Goal: Obtain resource: Download file/media

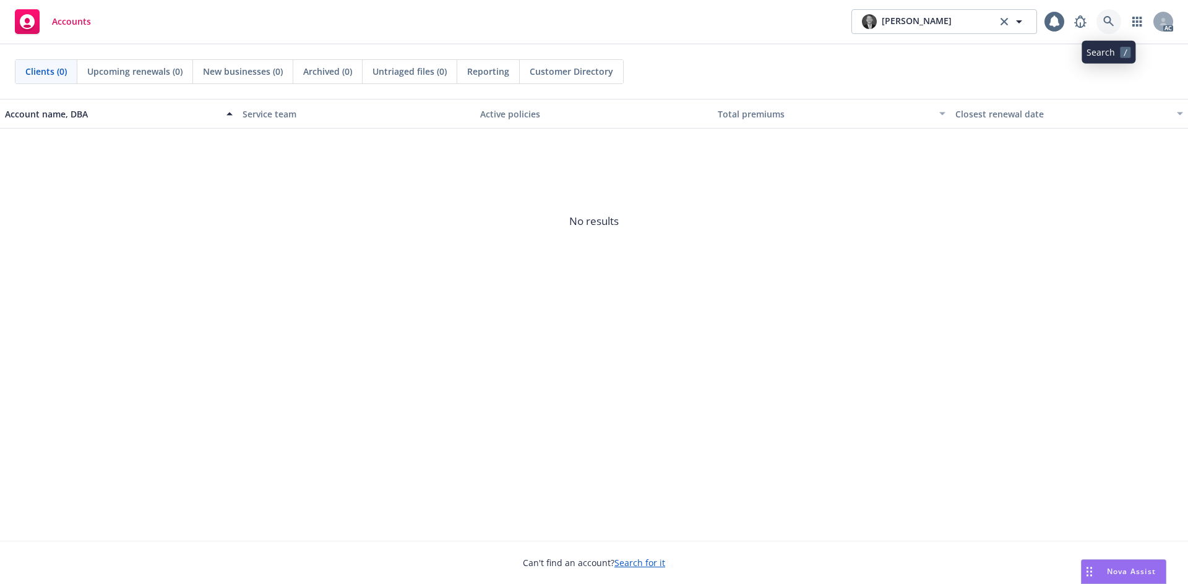
click at [1105, 20] on icon at bounding box center [1108, 21] width 11 height 11
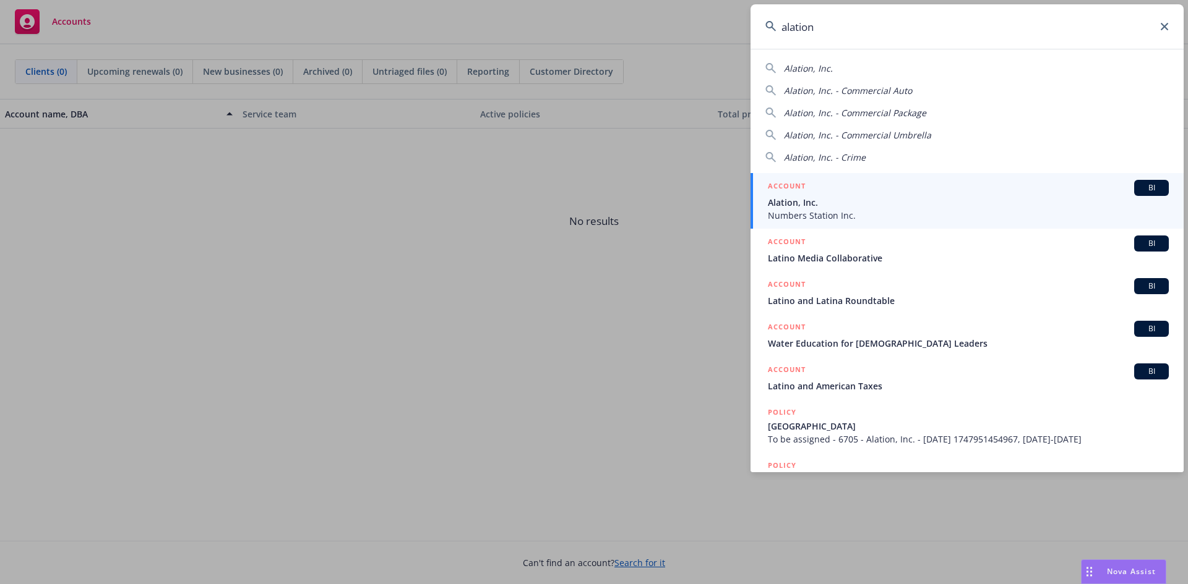
type input "alation"
click at [847, 213] on span "Numbers Station Inc." at bounding box center [968, 215] width 401 height 13
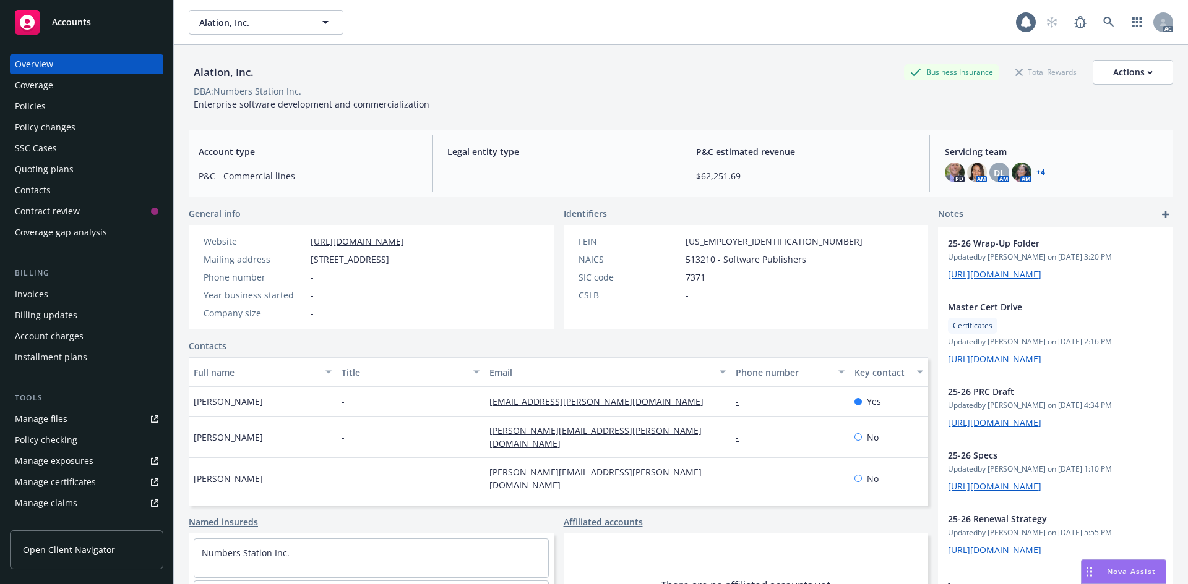
click at [38, 106] on div "Policies" at bounding box center [30, 106] width 31 height 20
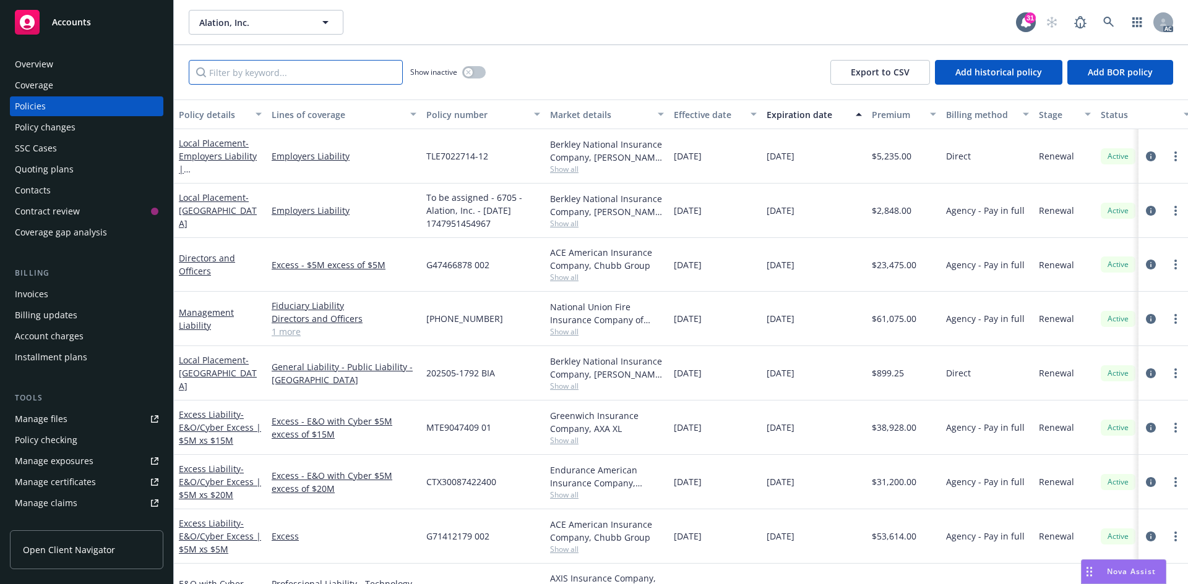
click at [239, 69] on input "Filter by keyword..." at bounding box center [296, 72] width 214 height 25
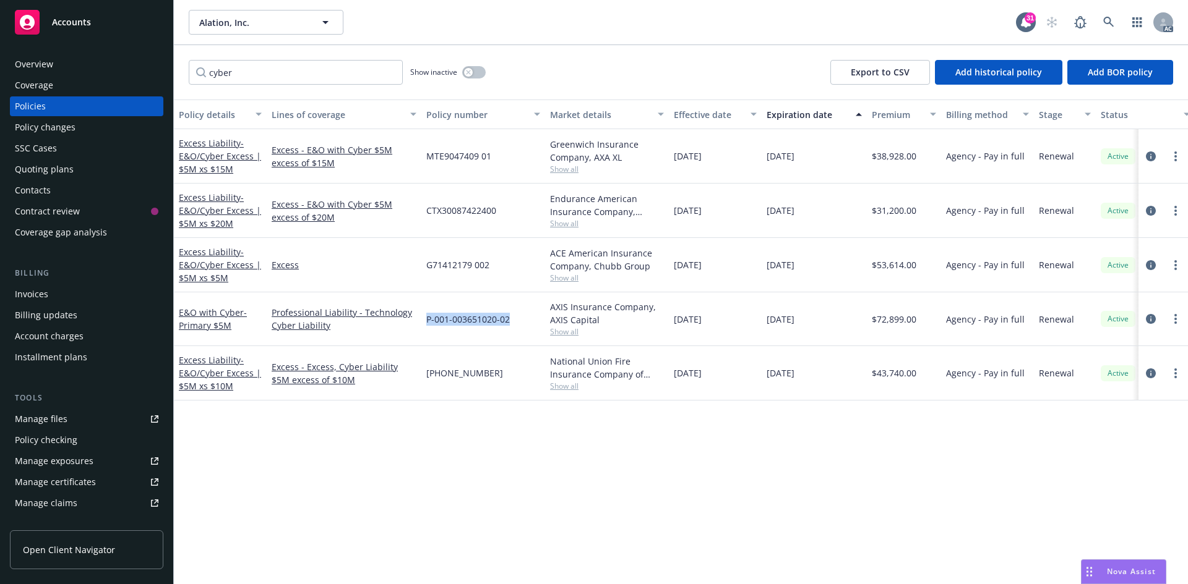
drag, startPoint x: 425, startPoint y: 320, endPoint x: 518, endPoint y: 320, distance: 92.8
click at [518, 320] on div "P-001-003651020-02" at bounding box center [483, 320] width 124 height 54
copy span "P-001-003651020-02"
drag, startPoint x: 429, startPoint y: 264, endPoint x: 503, endPoint y: 265, distance: 74.8
click at [503, 265] on div "G71412179 002" at bounding box center [483, 265] width 124 height 54
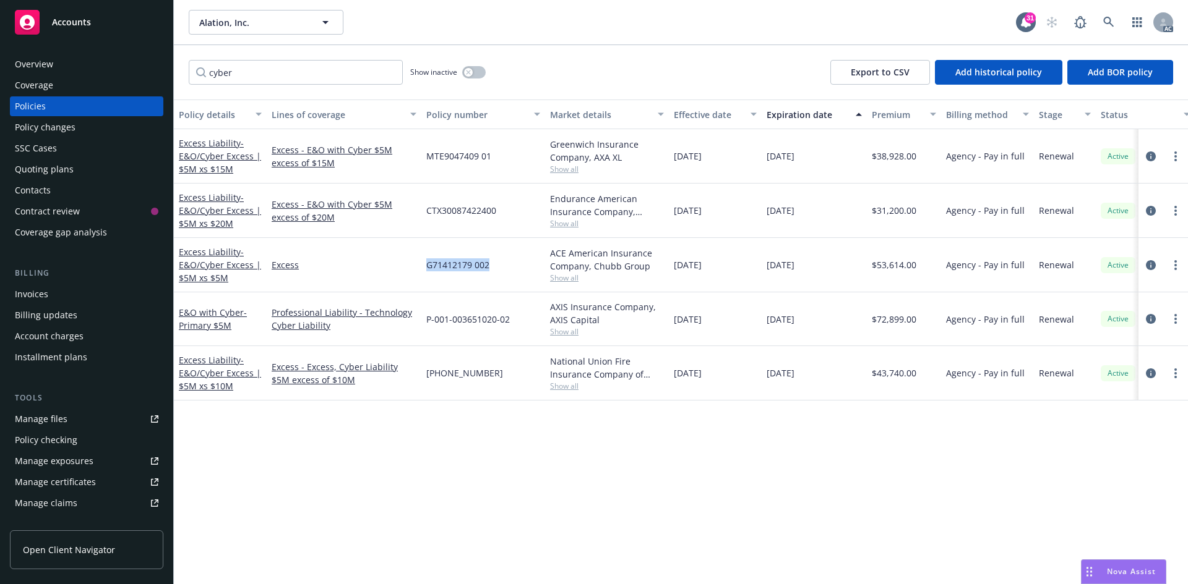
copy span "G71412179 002"
click at [209, 259] on div "Excess Liability - E&O/Cyber Excess | $5M xs $5M" at bounding box center [220, 265] width 83 height 39
click at [215, 265] on span "- E&O/Cyber Excess | $5M xs $5M" at bounding box center [220, 265] width 82 height 38
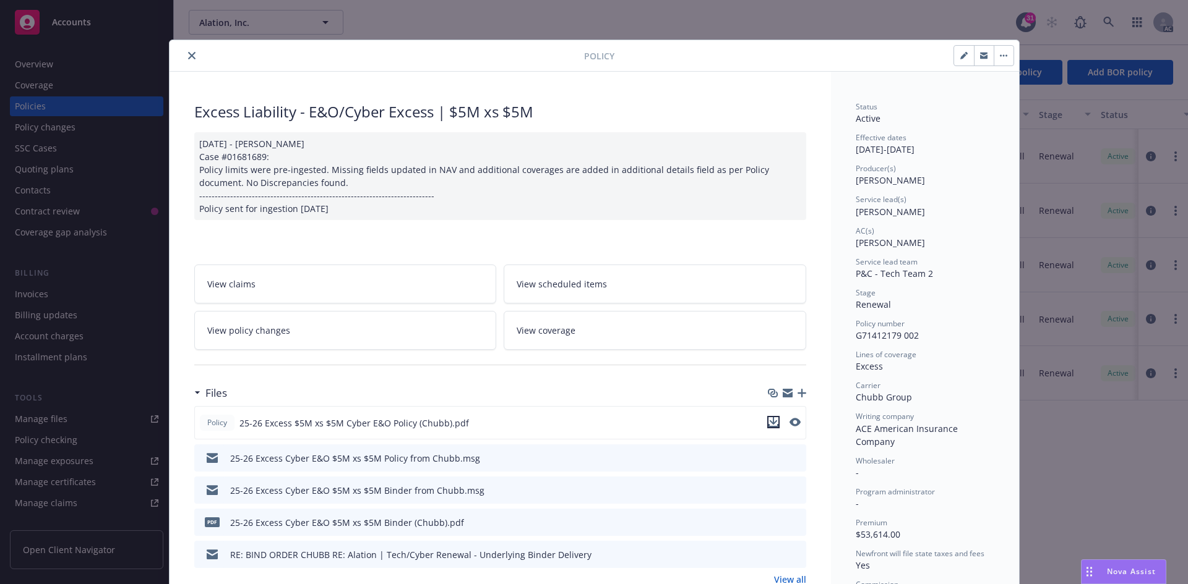
click at [768, 421] on icon "download file" at bounding box center [773, 422] width 10 height 10
click at [188, 58] on icon "close" at bounding box center [191, 55] width 7 height 7
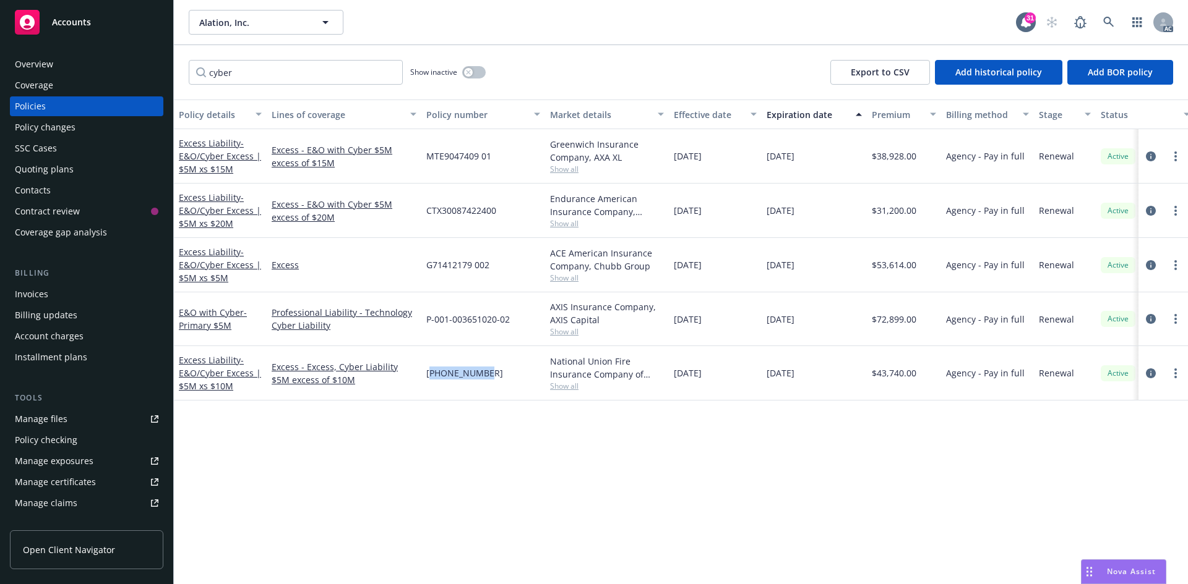
drag, startPoint x: 429, startPoint y: 375, endPoint x: 484, endPoint y: 374, distance: 55.1
click at [484, 374] on div "[PHONE_NUMBER]" at bounding box center [483, 373] width 124 height 54
click at [476, 389] on div "[PHONE_NUMBER]" at bounding box center [483, 373] width 124 height 54
drag, startPoint x: 427, startPoint y: 374, endPoint x: 486, endPoint y: 377, distance: 58.8
click at [486, 377] on div "[PHONE_NUMBER]" at bounding box center [483, 373] width 124 height 54
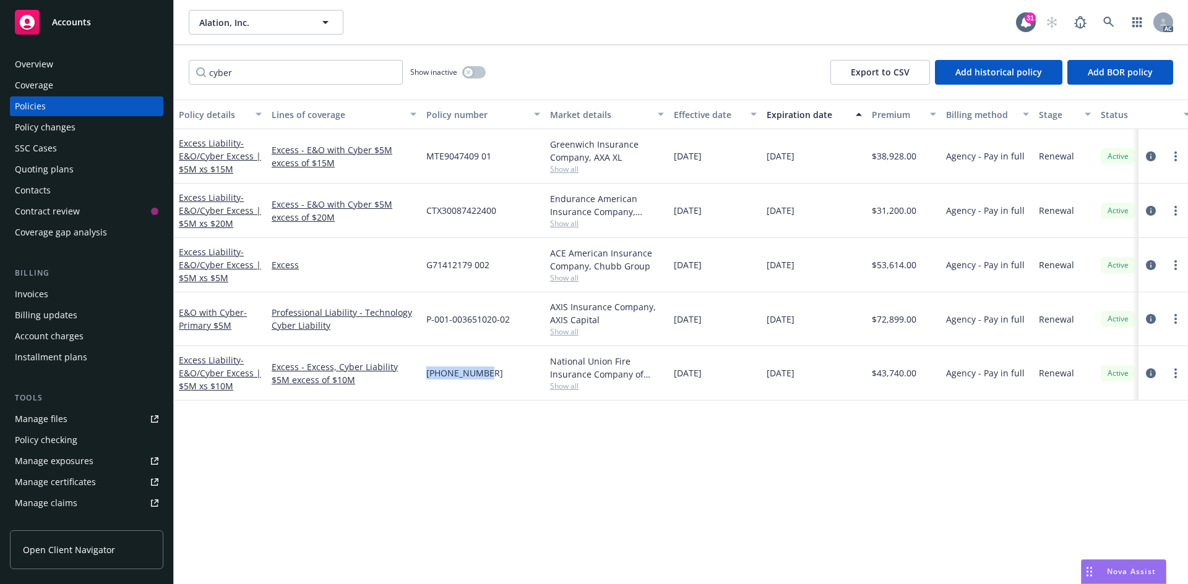
copy span "[PHONE_NUMBER]"
click at [218, 369] on span "- E&O/Cyber Excess | $5M xs $10M" at bounding box center [220, 373] width 82 height 38
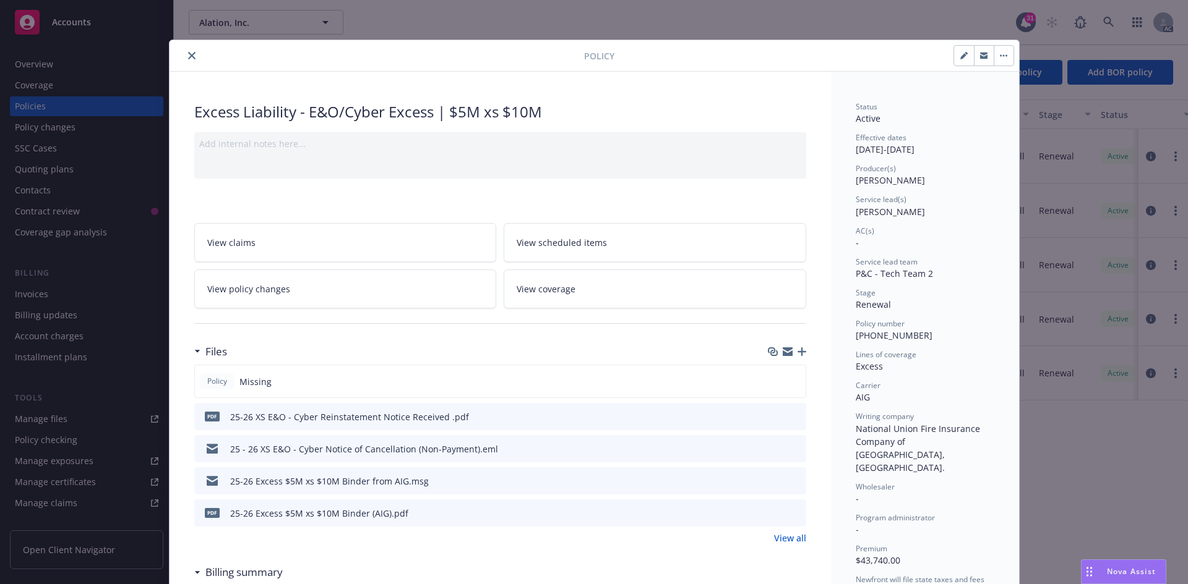
click at [769, 418] on icon "download file" at bounding box center [774, 416] width 10 height 10
click at [184, 53] on button "close" at bounding box center [191, 55] width 15 height 15
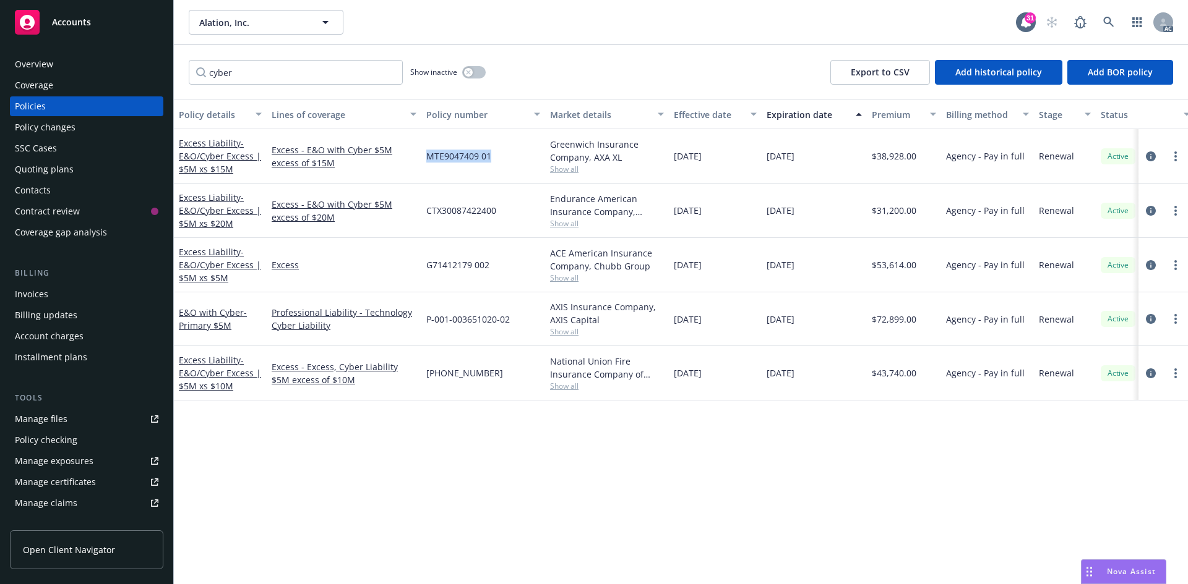
drag, startPoint x: 428, startPoint y: 157, endPoint x: 496, endPoint y: 158, distance: 68.0
click at [496, 158] on div "MTE9047409 01" at bounding box center [483, 156] width 124 height 54
copy span "MTE9047409 01"
click at [199, 154] on span "- E&O/Cyber Excess | $5M xs $15M" at bounding box center [220, 156] width 82 height 38
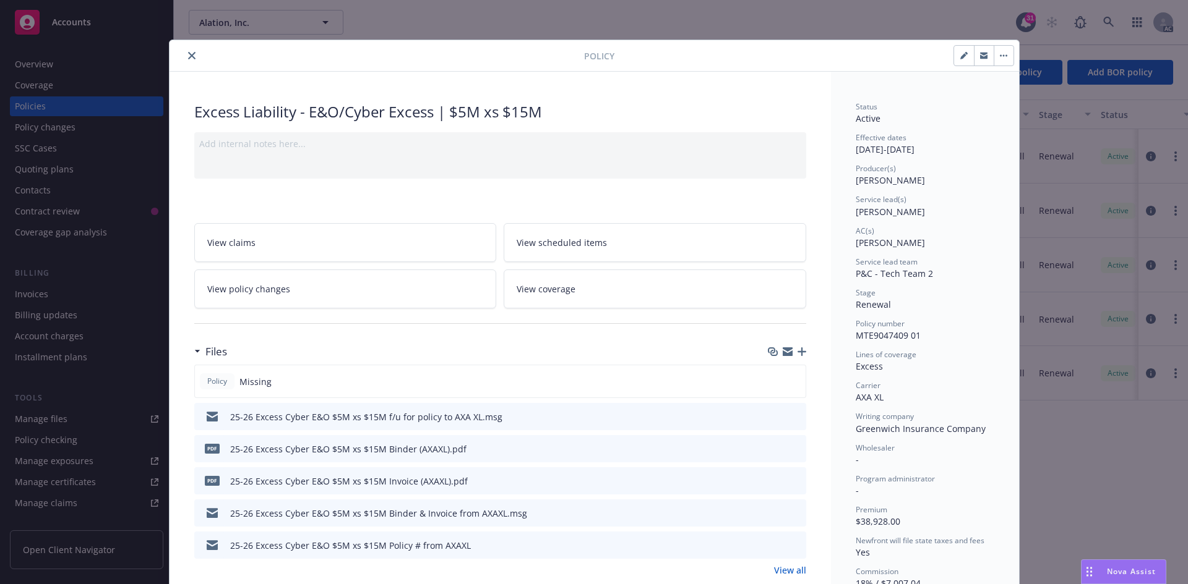
click at [189, 56] on icon "close" at bounding box center [191, 55] width 7 height 7
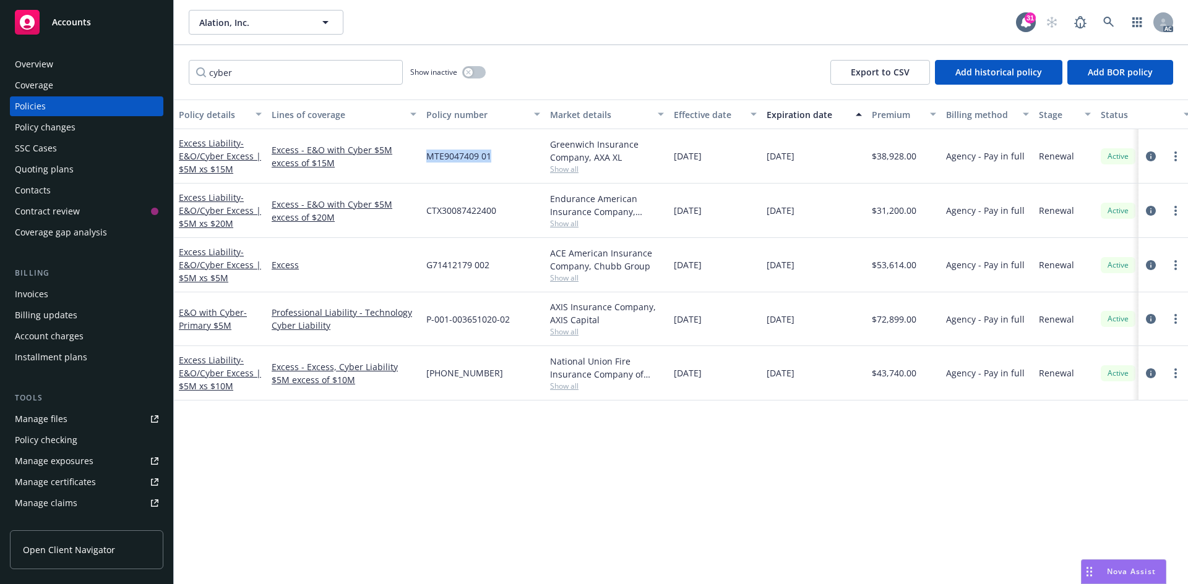
drag, startPoint x: 428, startPoint y: 158, endPoint x: 489, endPoint y: 158, distance: 61.2
click at [489, 158] on span "MTE9047409 01" at bounding box center [458, 156] width 65 height 13
copy span "MTE9047409 01"
drag, startPoint x: 429, startPoint y: 210, endPoint x: 516, endPoint y: 208, distance: 87.8
click at [516, 208] on div "CTX30087422400" at bounding box center [483, 211] width 124 height 54
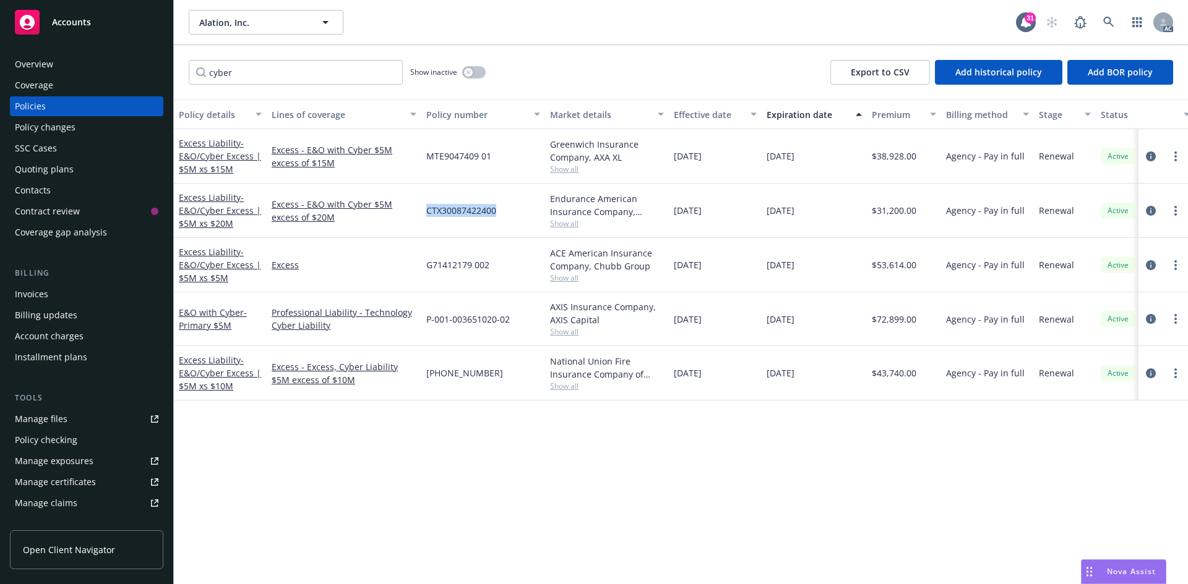
copy span "CTX30087422400"
click at [265, 76] on input "cyber" at bounding box center [296, 72] width 214 height 25
type input "c"
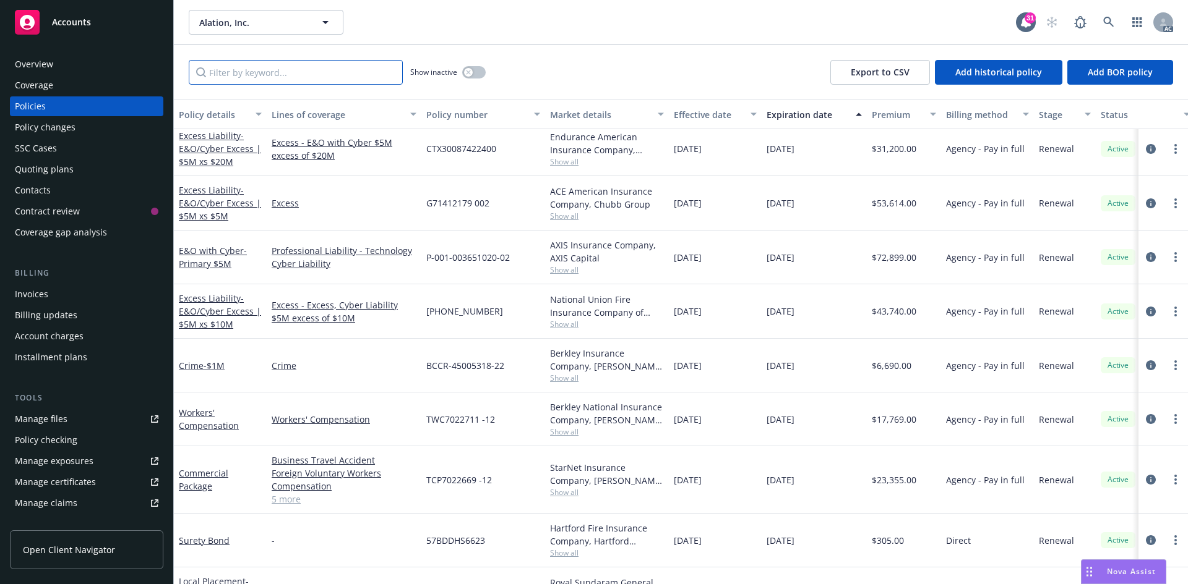
scroll to position [351, 0]
